Goal: Information Seeking & Learning: Learn about a topic

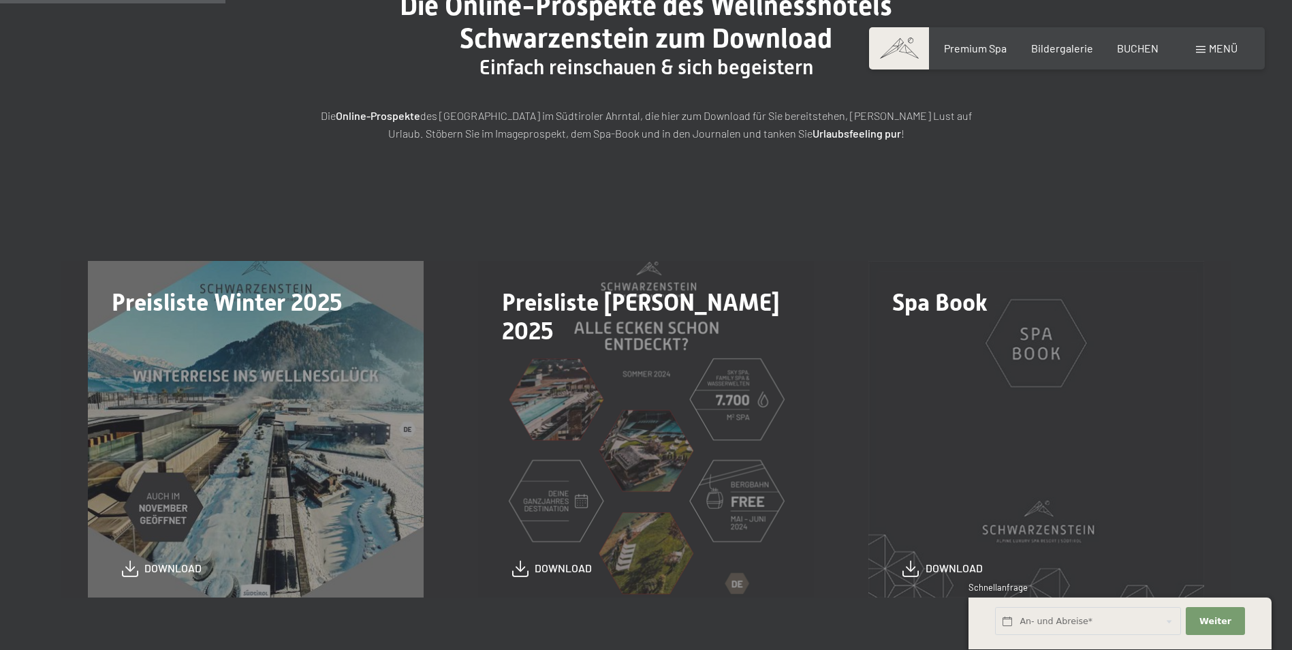
scroll to position [227, 0]
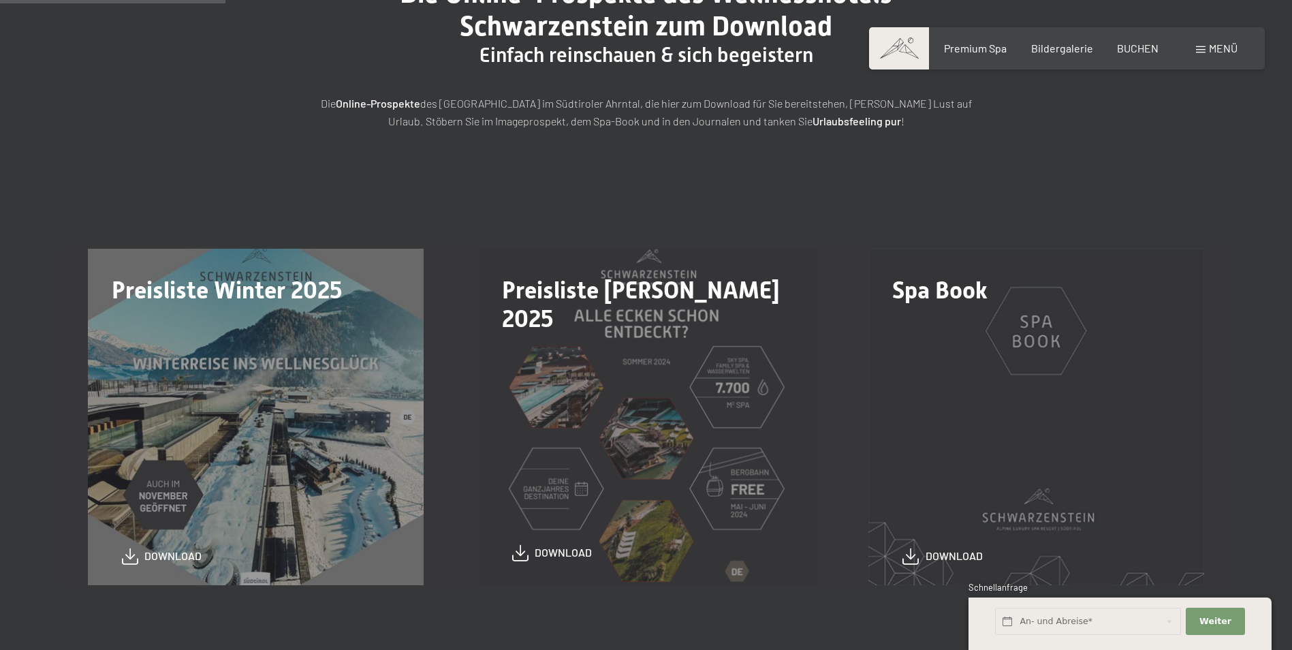
click at [558, 556] on span "download" at bounding box center [563, 552] width 57 height 15
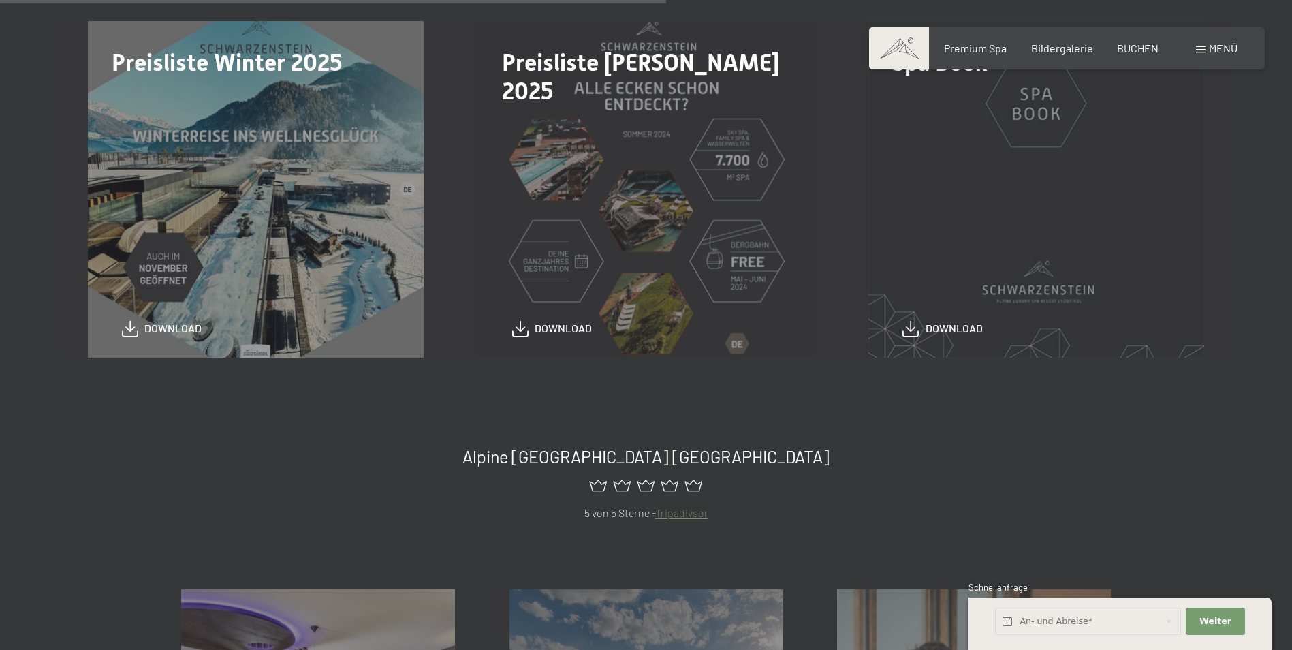
scroll to position [908, 0]
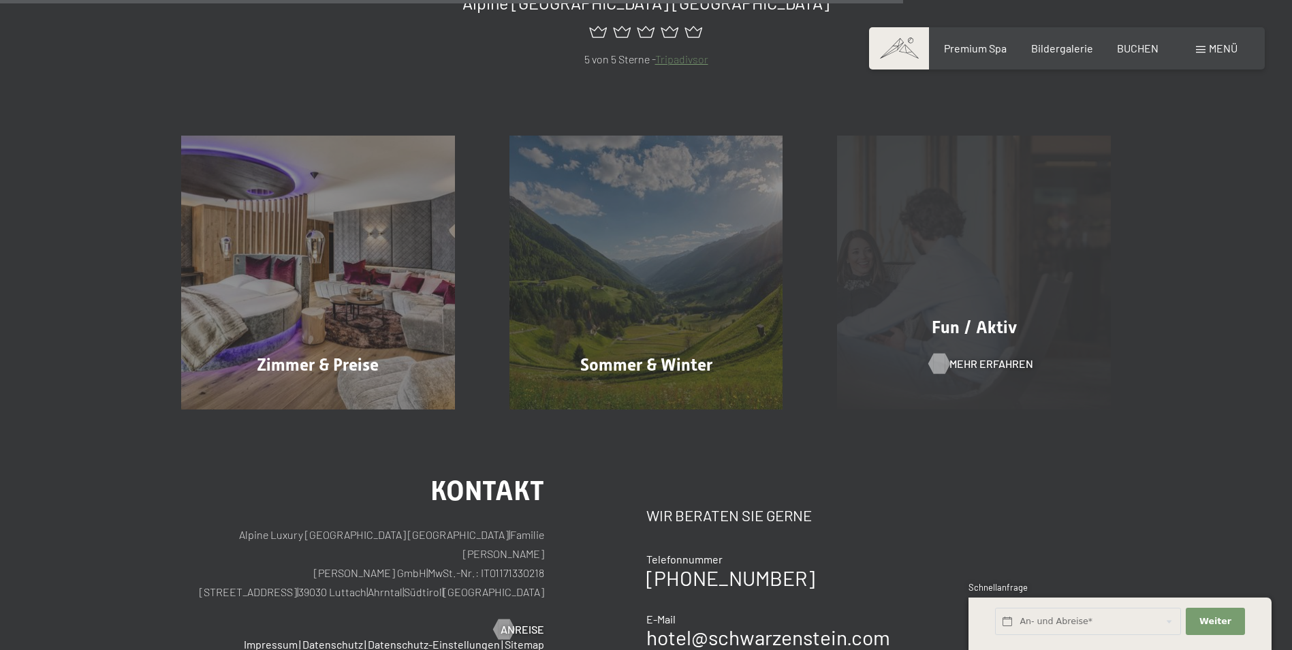
click at [978, 367] on span "Mehr erfahren" at bounding box center [991, 363] width 84 height 15
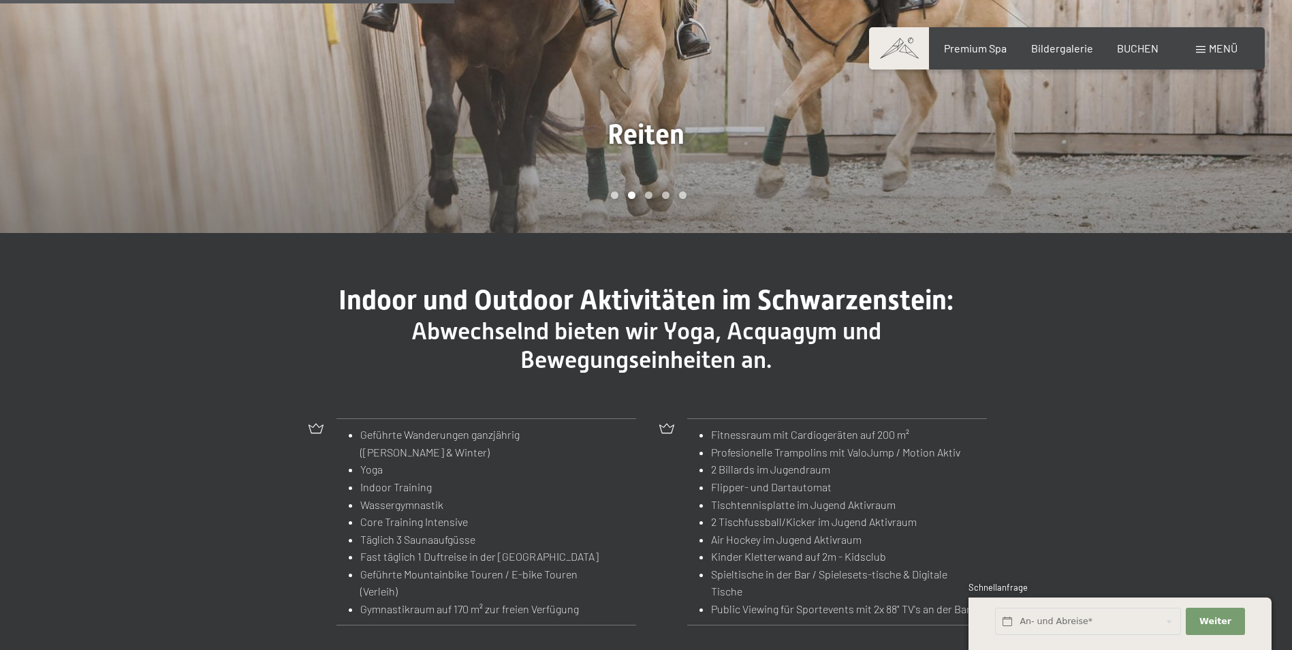
scroll to position [1362, 0]
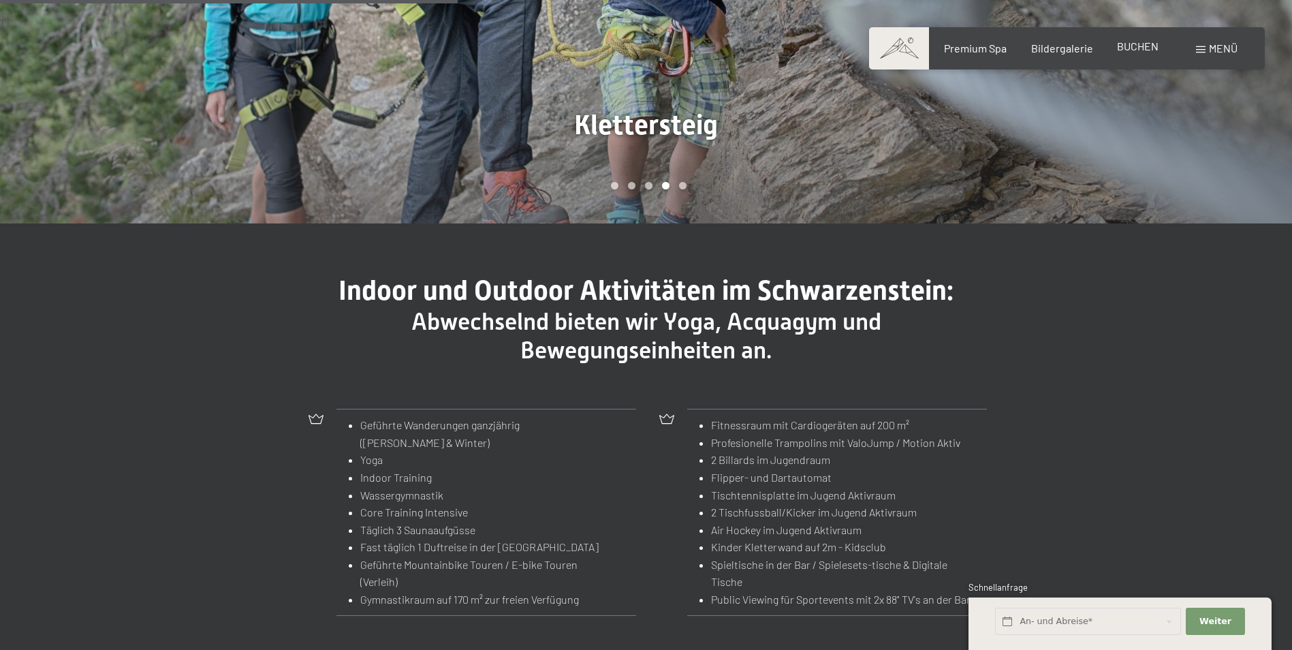
click at [1138, 47] on span "BUCHEN" at bounding box center [1138, 45] width 42 height 13
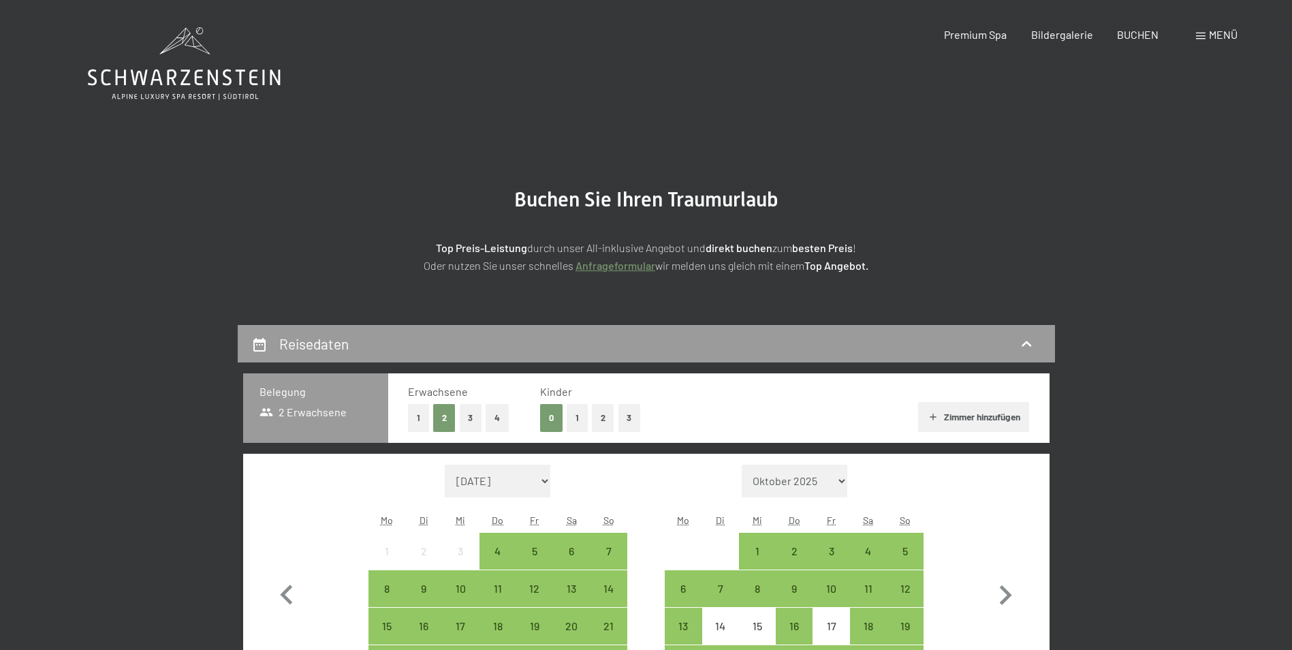
click at [1202, 35] on span at bounding box center [1201, 36] width 10 height 7
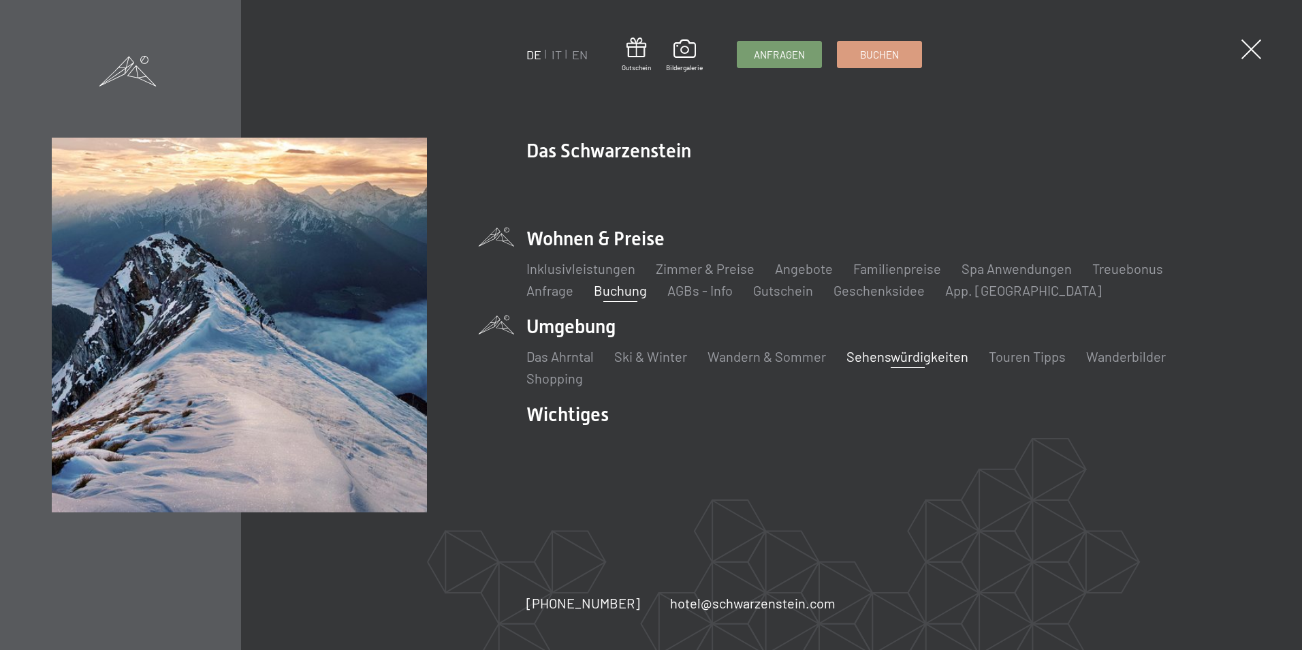
click at [908, 358] on link "Sehenswürdigkeiten" at bounding box center [907, 356] width 122 height 16
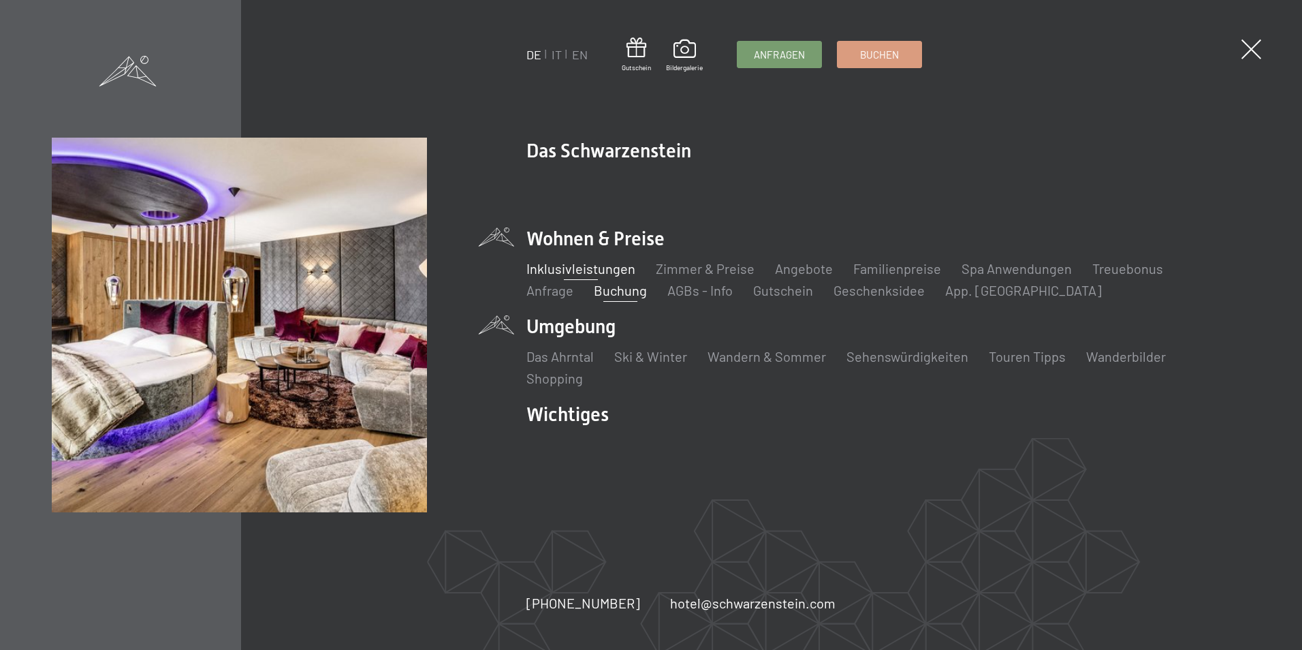
click at [601, 270] on link "Inklusivleistungen" at bounding box center [580, 268] width 109 height 16
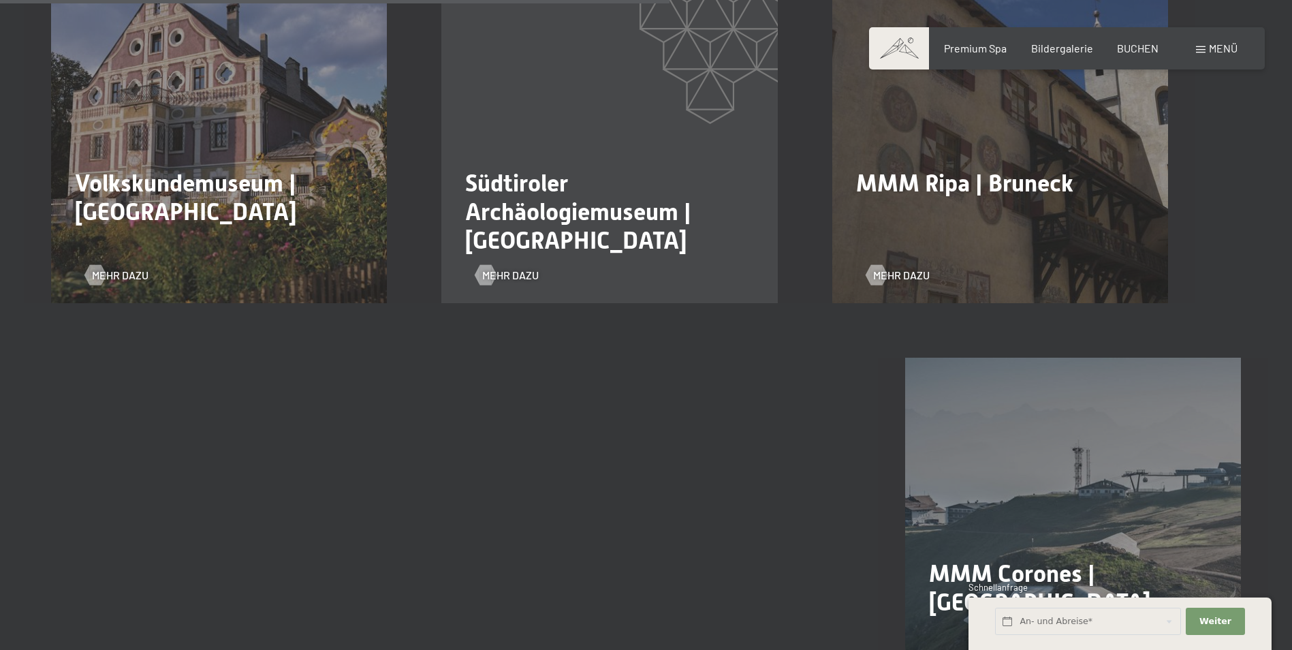
scroll to position [1816, 0]
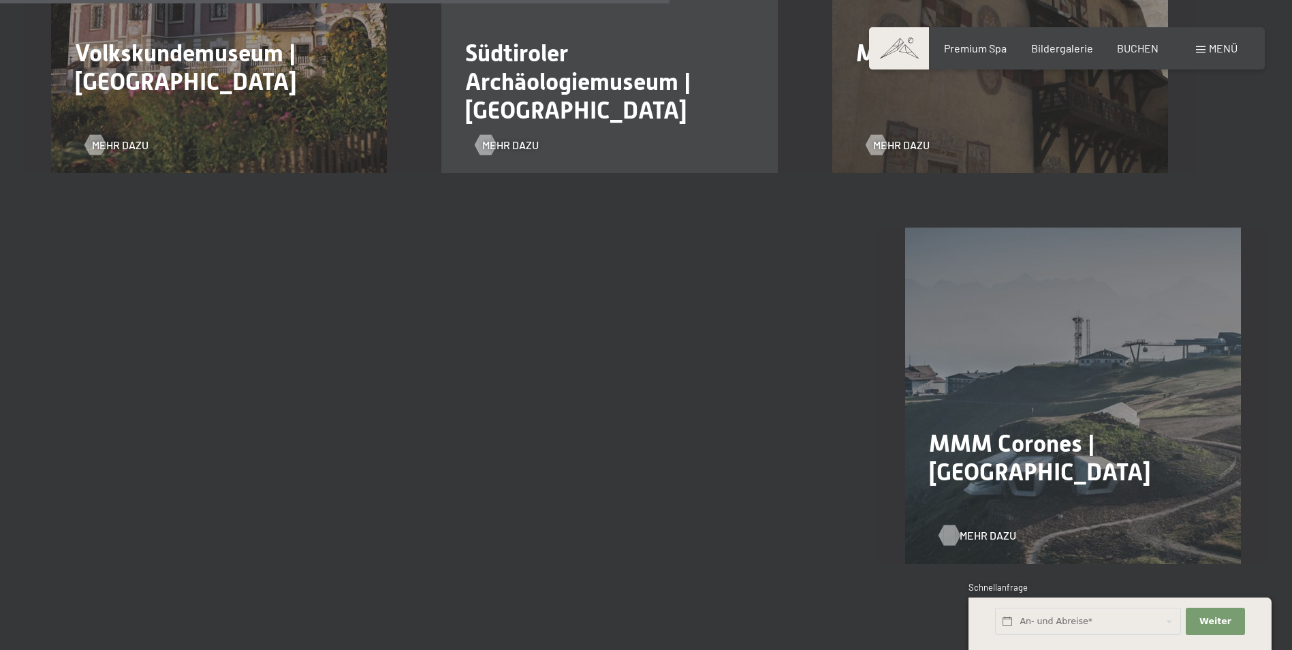
click at [984, 528] on span "Mehr dazu" at bounding box center [988, 535] width 57 height 15
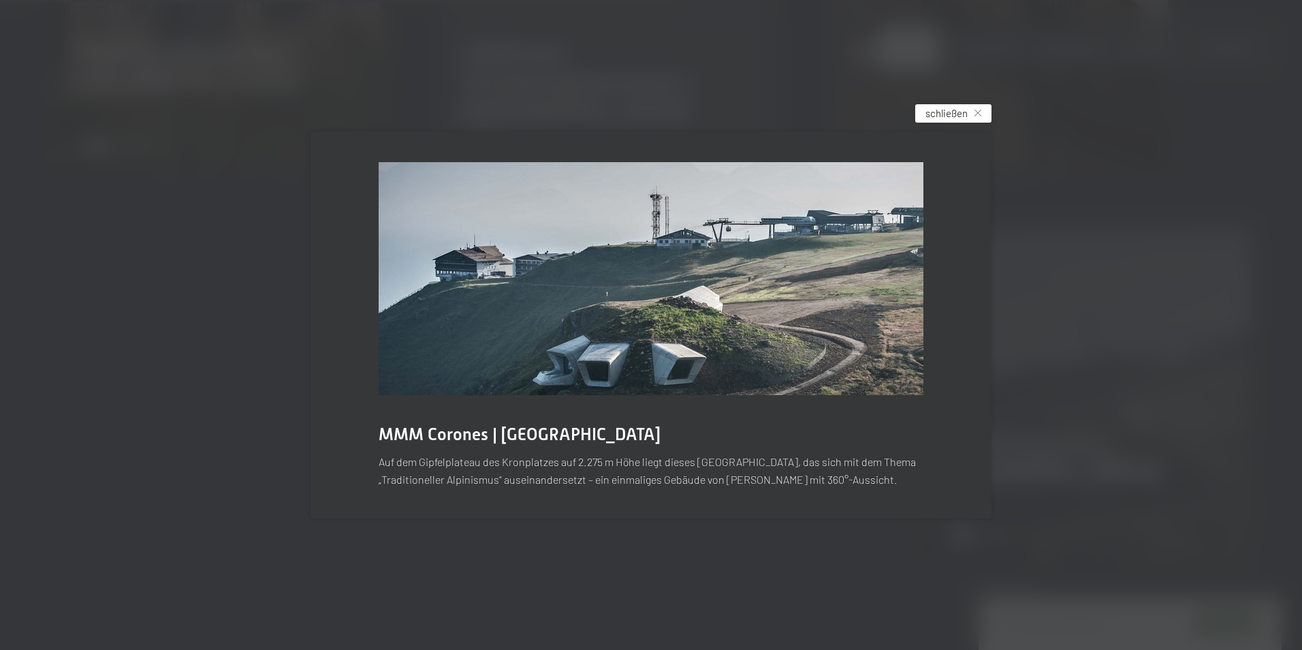
click at [976, 110] on icon at bounding box center [978, 113] width 7 height 7
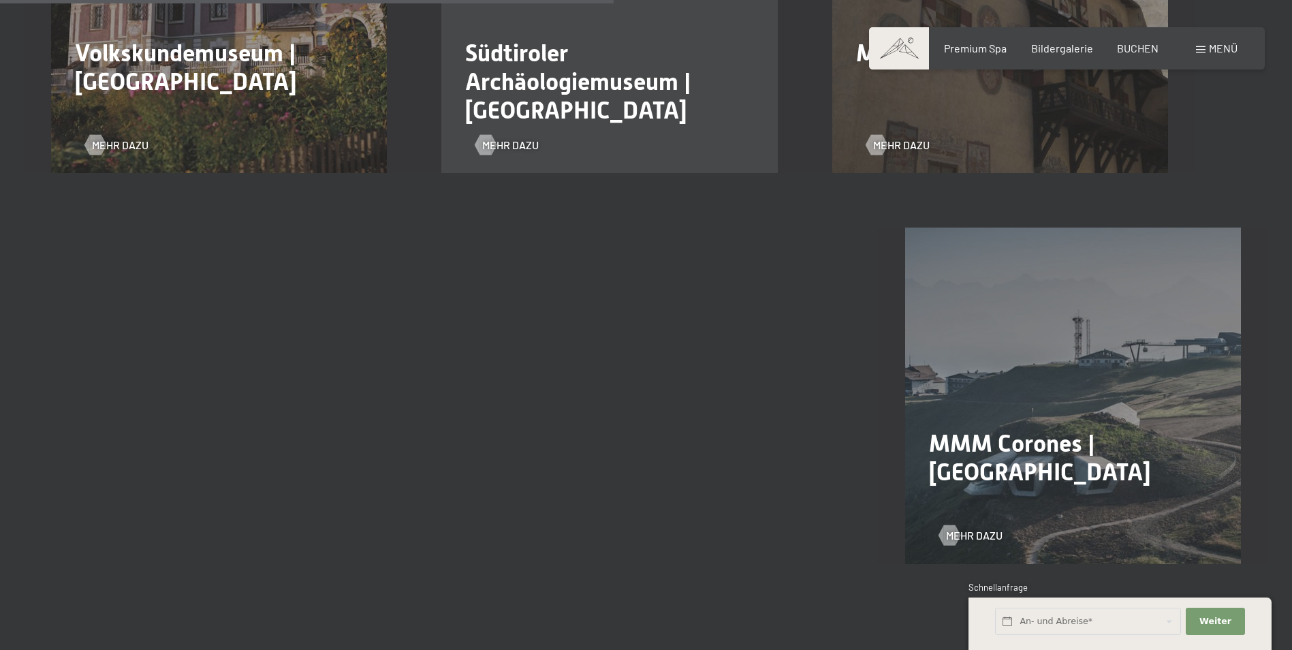
scroll to position [1589, 0]
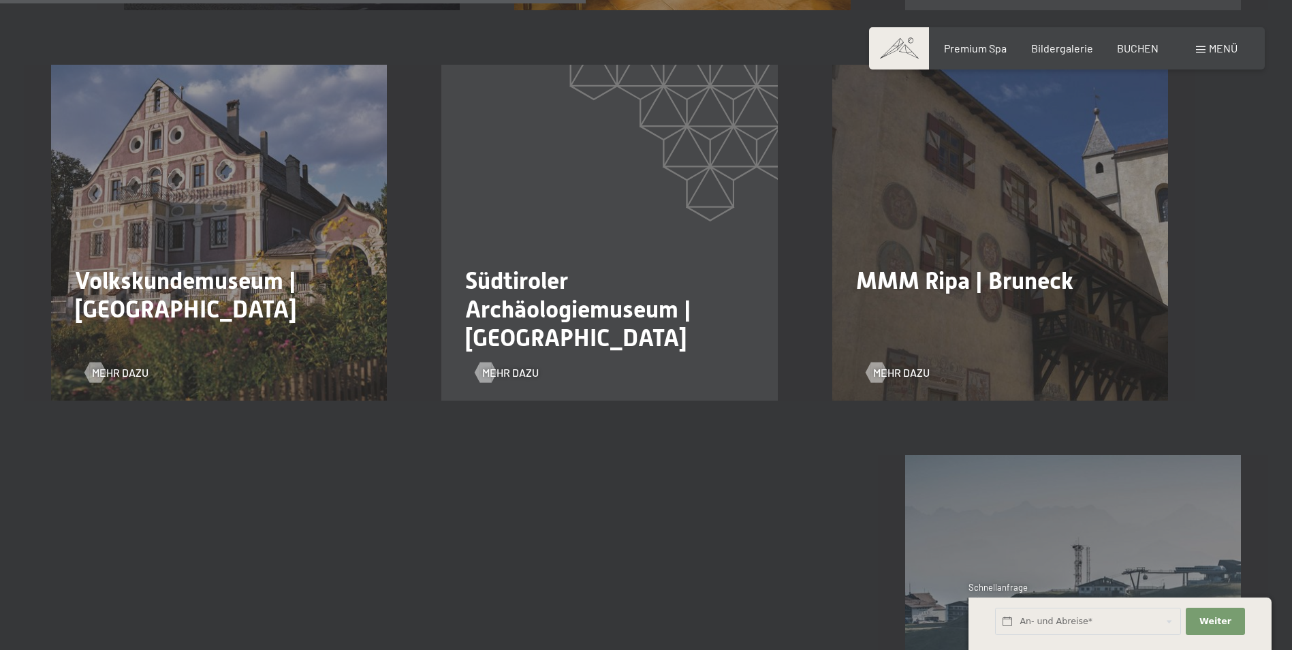
click at [568, 310] on h2 "Südtiroler Archäologiemuseum | [GEOGRAPHIC_DATA]" at bounding box center [609, 309] width 288 height 86
click at [521, 365] on span "Mehr dazu" at bounding box center [524, 372] width 57 height 15
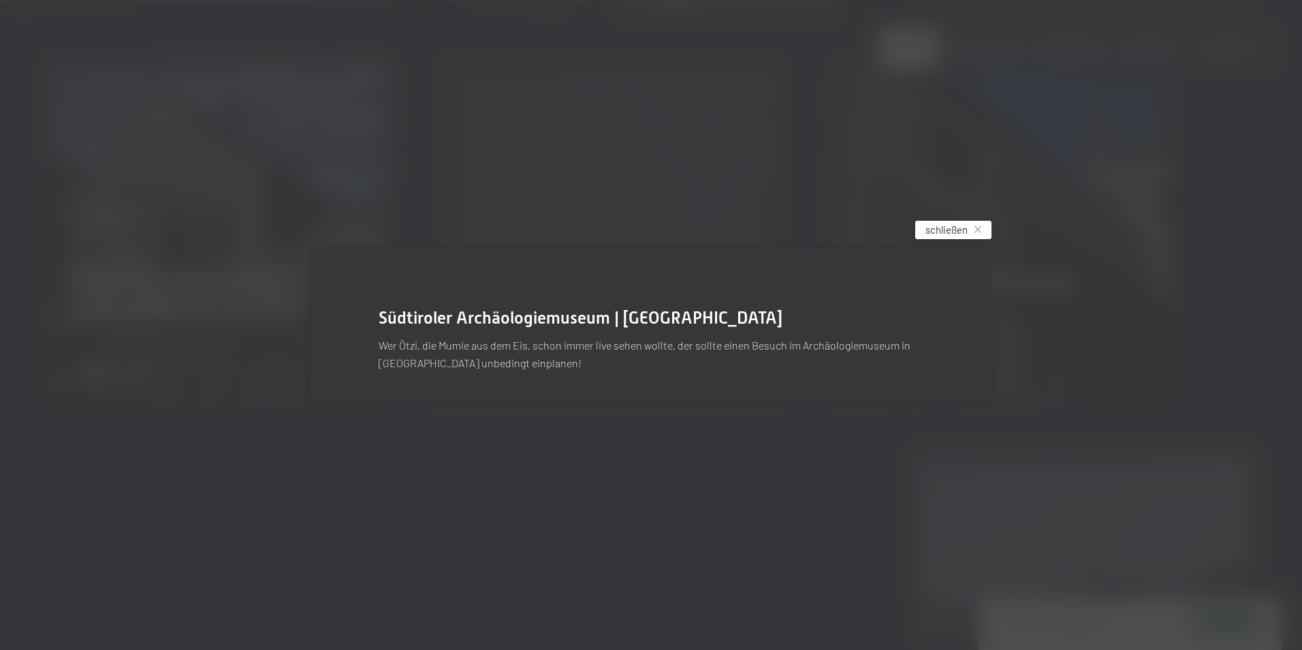
click at [980, 227] on icon at bounding box center [978, 229] width 7 height 7
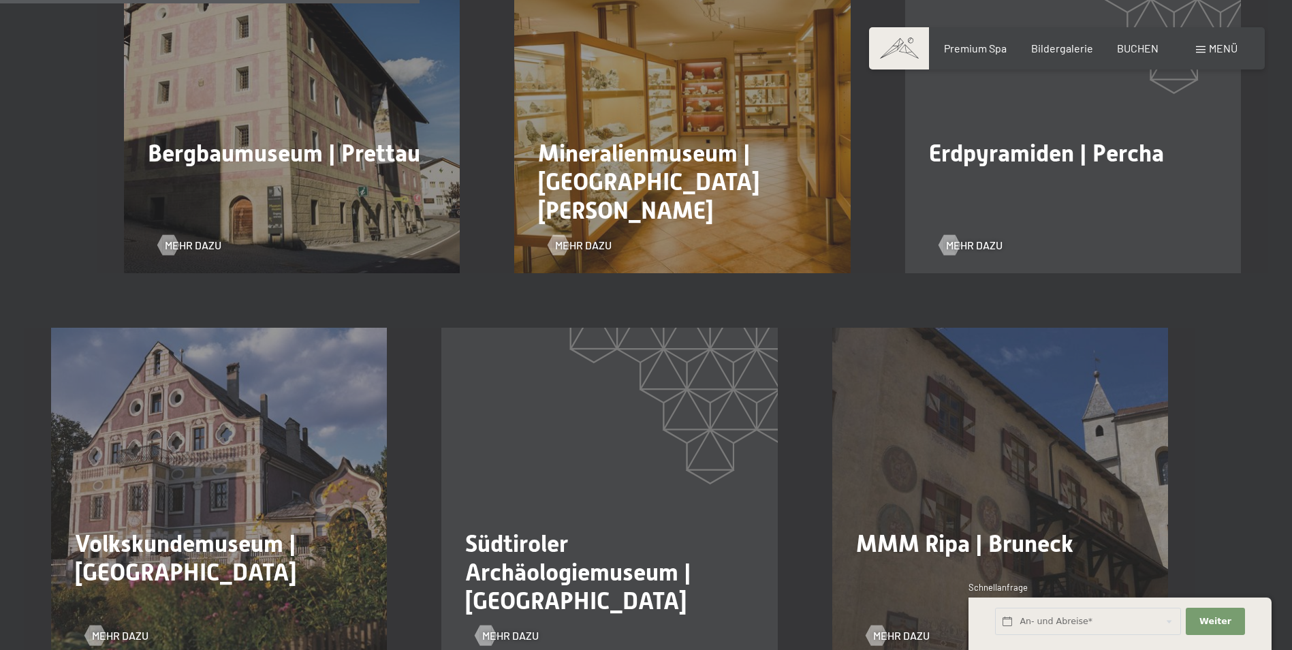
scroll to position [1135, 0]
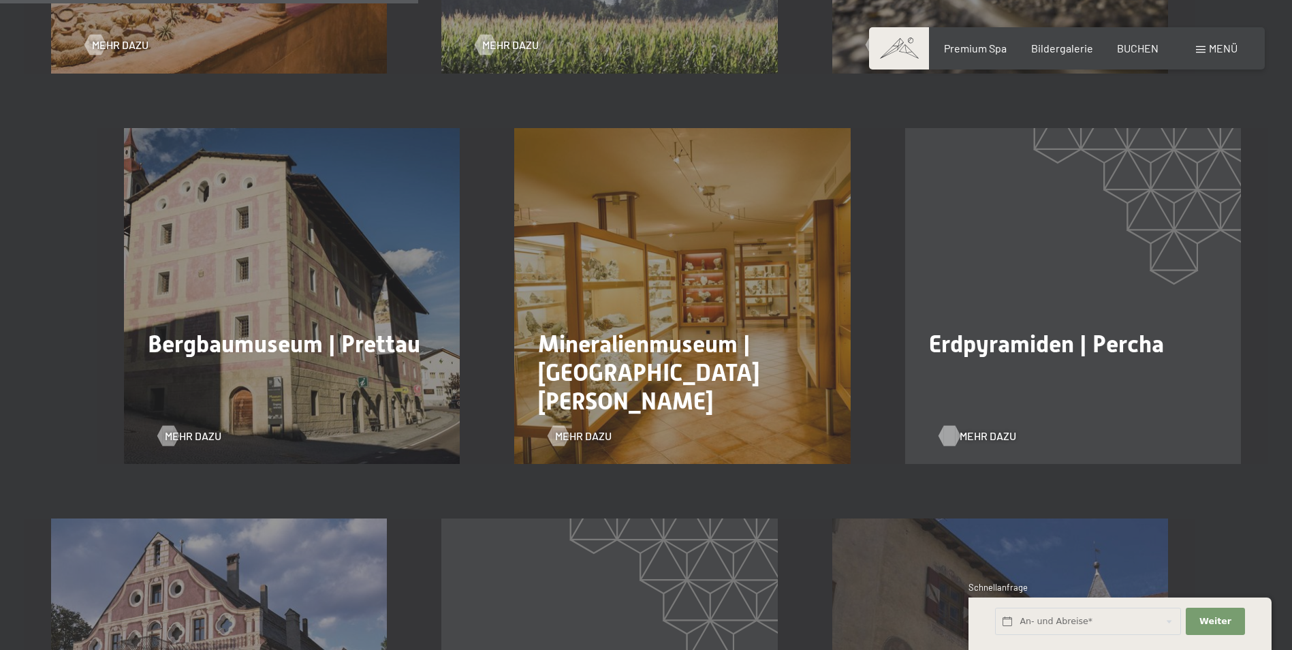
click at [974, 428] on span "Mehr dazu" at bounding box center [988, 435] width 57 height 15
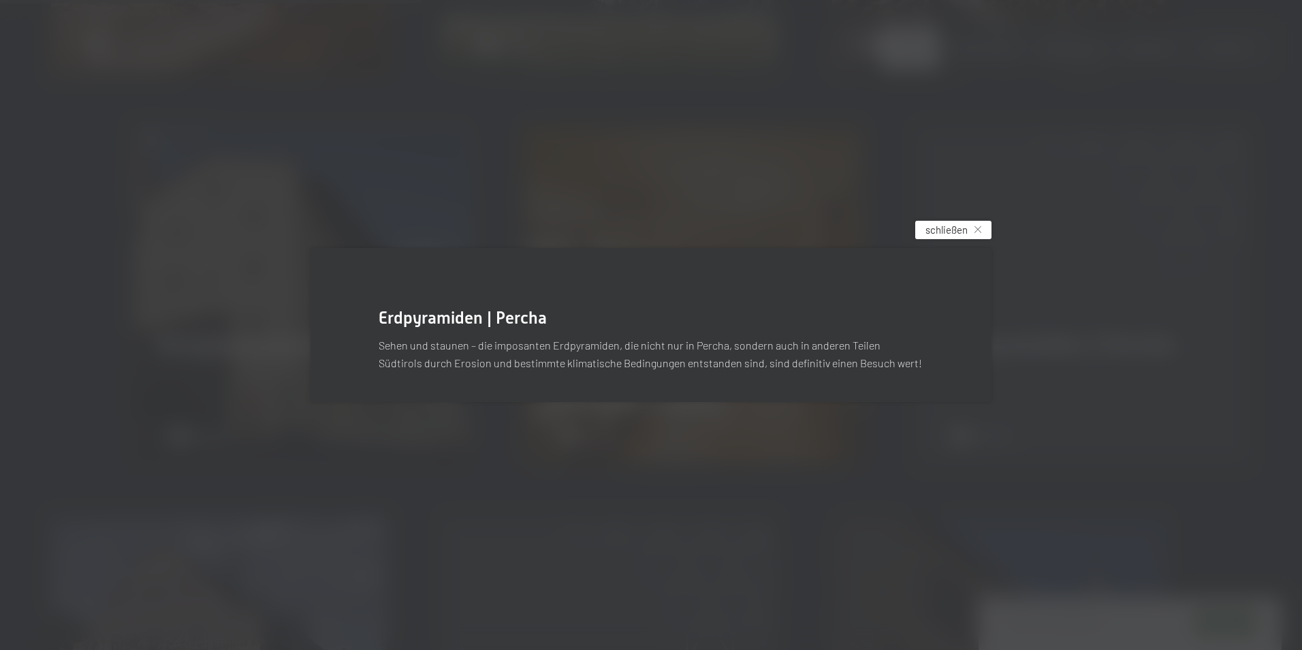
click at [960, 231] on span "schließen" at bounding box center [946, 230] width 42 height 14
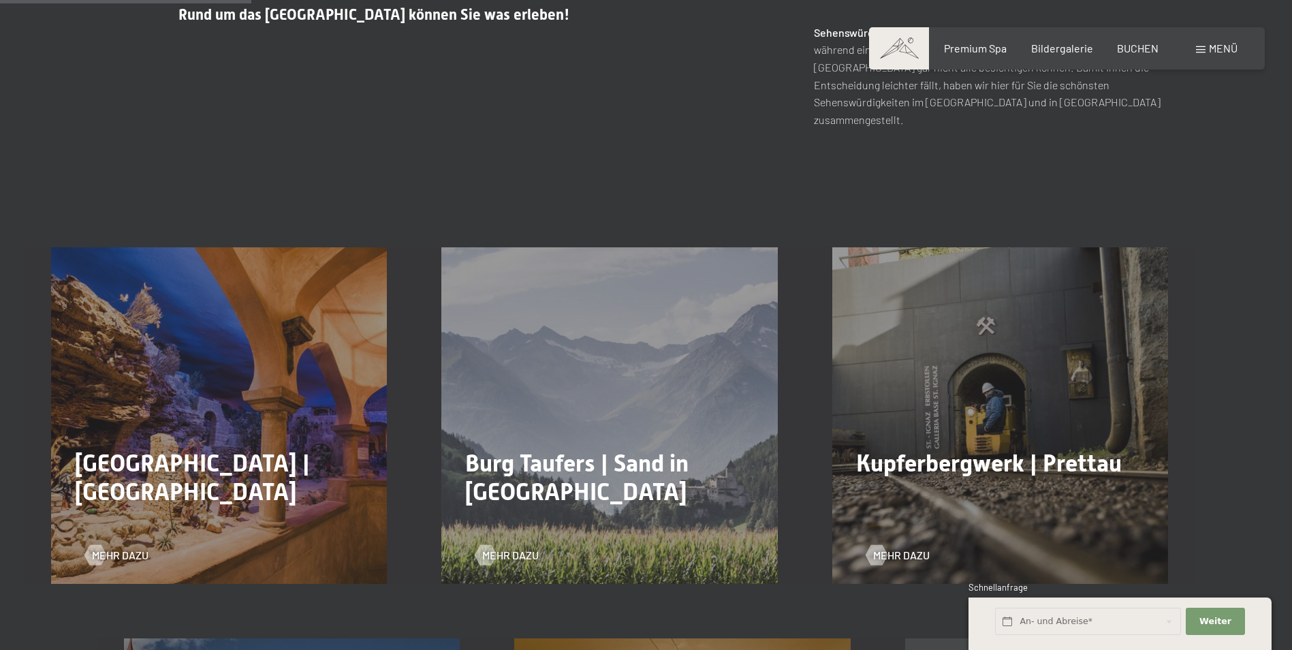
scroll to position [681, 0]
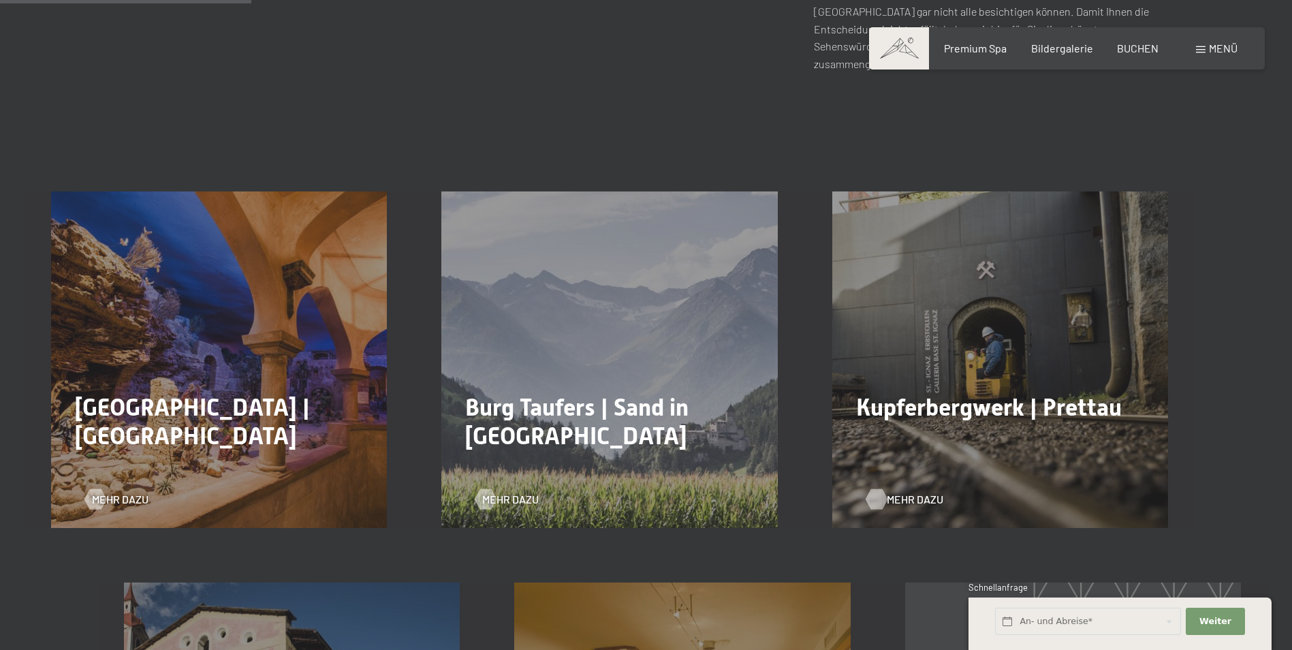
click at [903, 492] on span "Mehr dazu" at bounding box center [915, 499] width 57 height 15
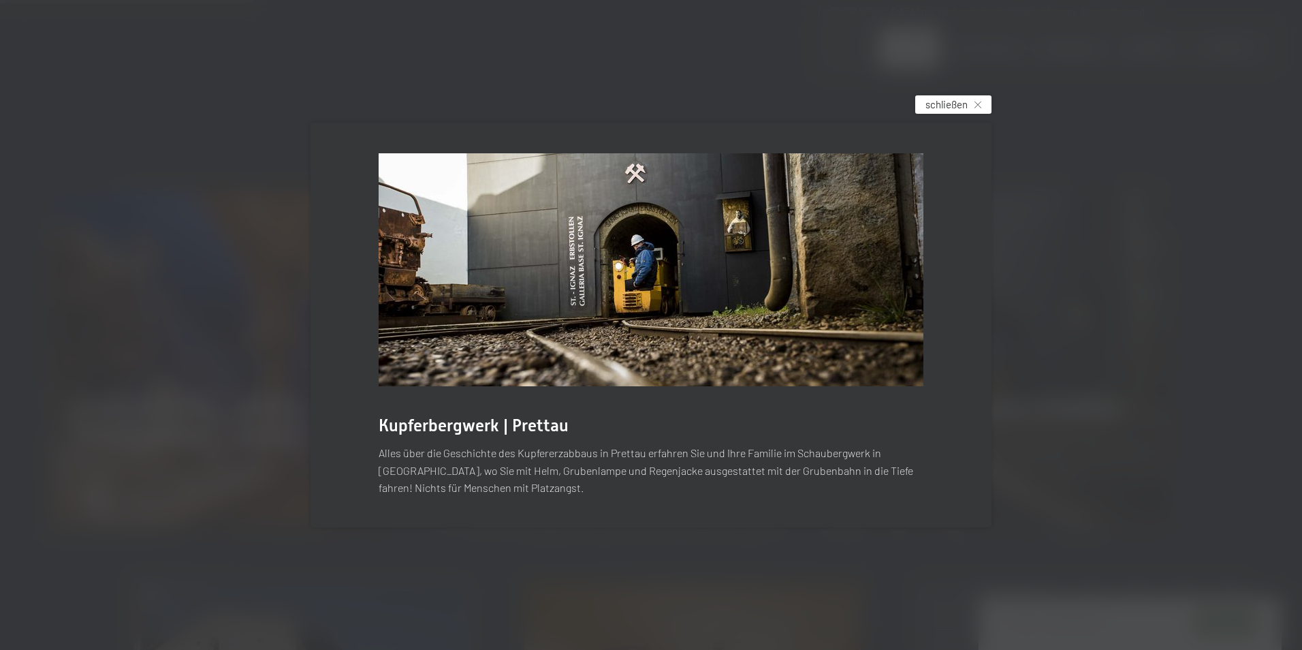
click at [950, 105] on span "schließen" at bounding box center [946, 104] width 42 height 14
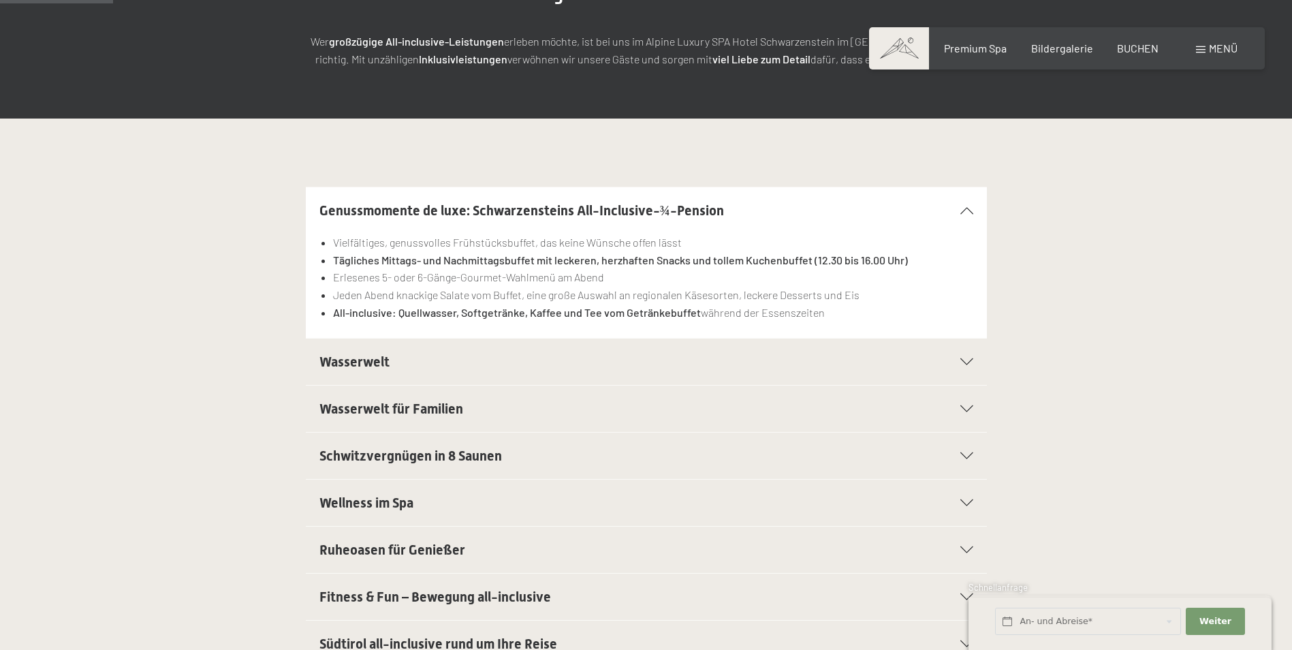
scroll to position [227, 0]
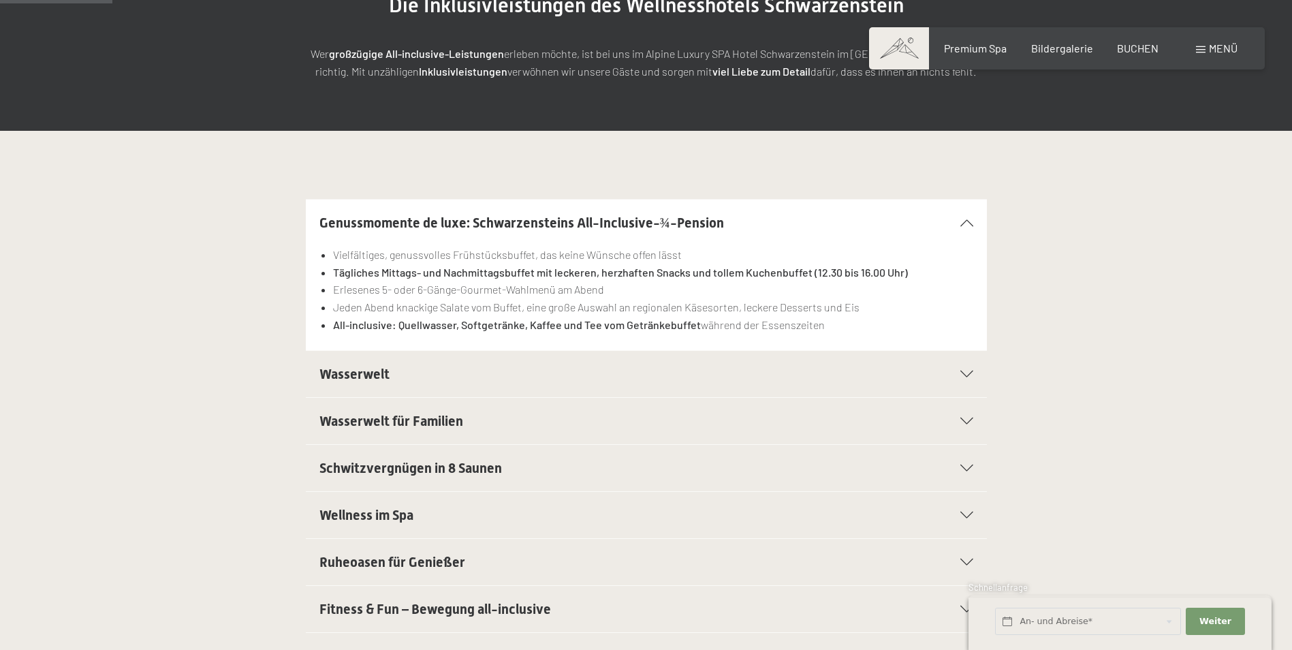
click at [968, 372] on icon at bounding box center [966, 373] width 13 height 7
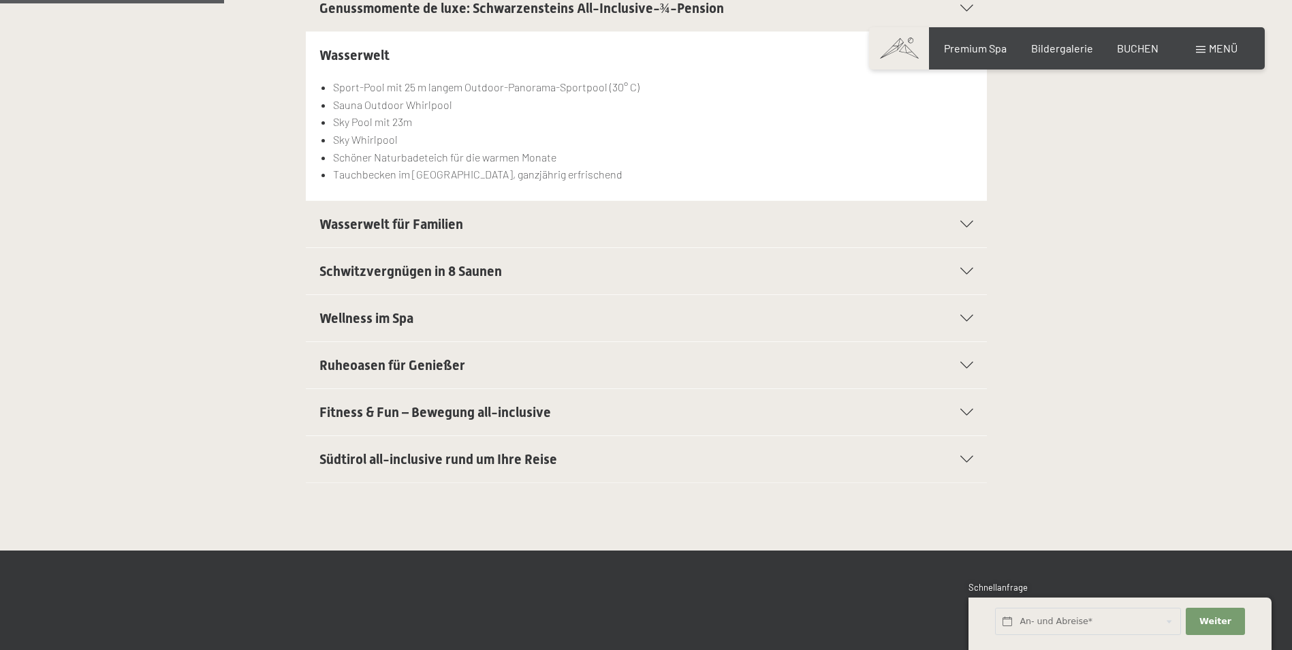
scroll to position [454, 0]
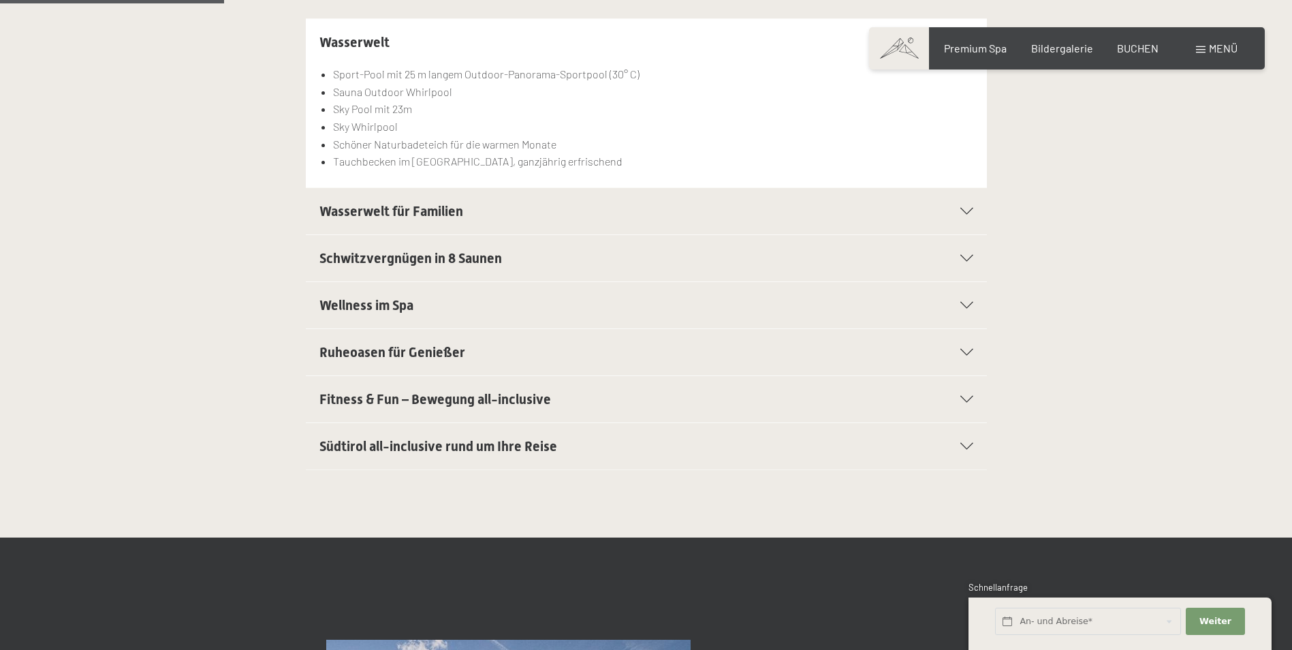
click at [969, 213] on icon at bounding box center [966, 211] width 13 height 7
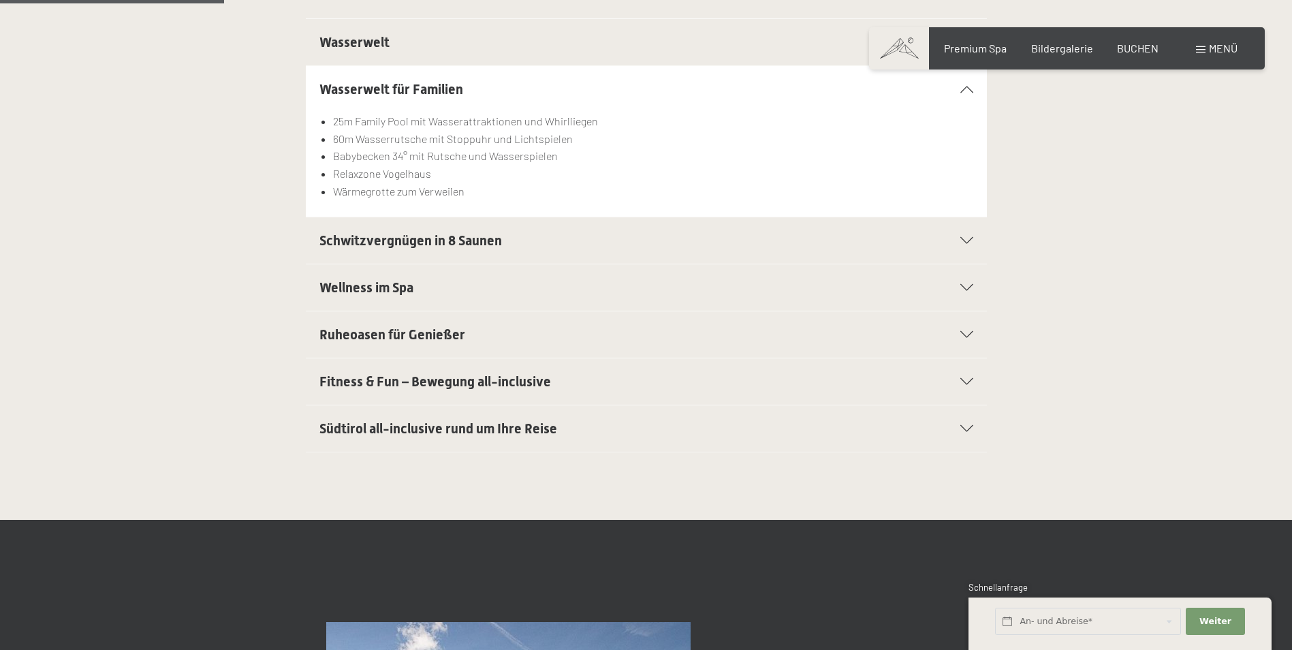
click at [962, 91] on icon at bounding box center [966, 89] width 13 height 7
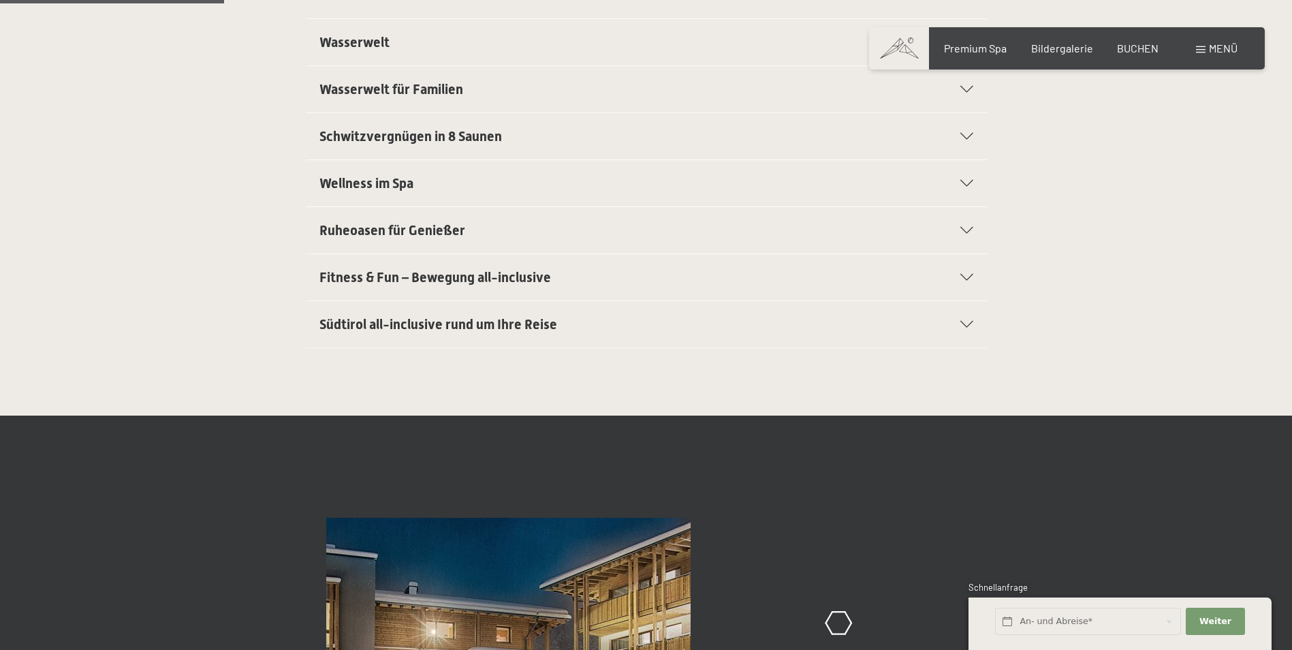
click at [971, 134] on icon at bounding box center [966, 136] width 13 height 7
